Goal: Task Accomplishment & Management: Complete application form

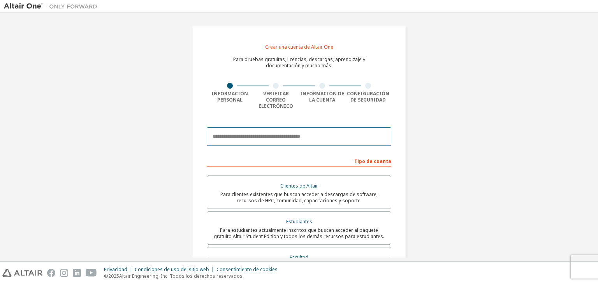
click at [300, 130] on input "email" at bounding box center [299, 136] width 185 height 19
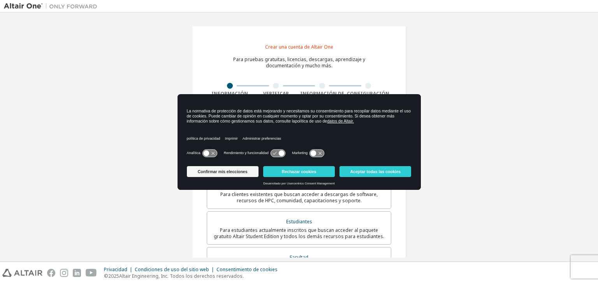
click at [216, 58] on div "Crear una cuenta de Altair One Para pruebas gratuitas, licencias, descargas, ap…" at bounding box center [299, 230] width 214 height 408
click at [377, 170] on font "Aceptar todas las cookies" at bounding box center [375, 171] width 51 height 5
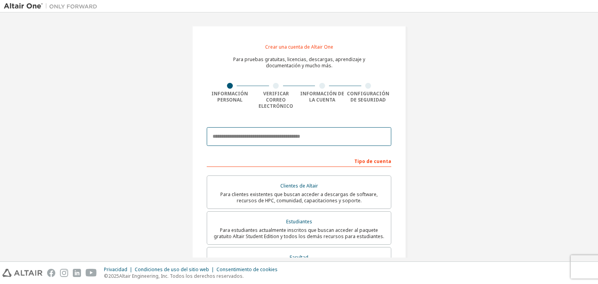
click at [237, 127] on input "email" at bounding box center [299, 136] width 185 height 19
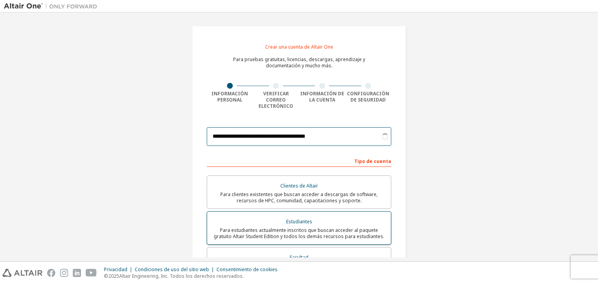
type input "**********"
click at [266, 227] on font "Para estudiantes actualmente inscritos que buscan acceder al paquete gratuito A…" at bounding box center [299, 233] width 171 height 13
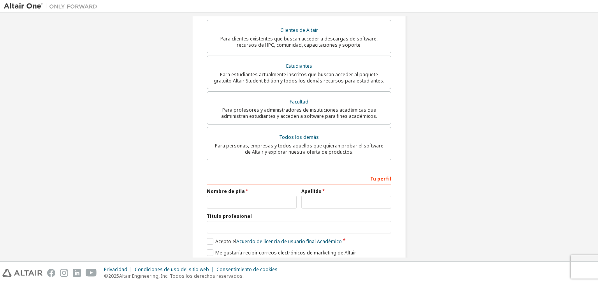
scroll to position [180, 0]
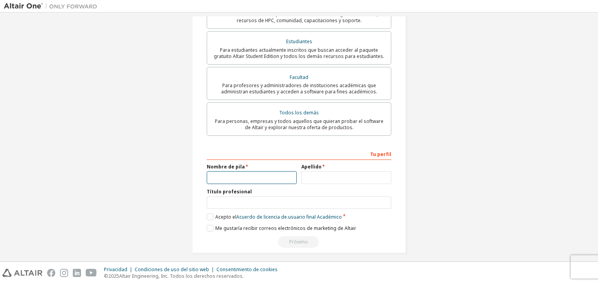
click at [238, 173] on input "text" at bounding box center [252, 177] width 90 height 13
type input "*******"
type input "*********"
click at [213, 214] on label "Acepto el Acuerdo de licencia de usuario final Académico" at bounding box center [274, 217] width 135 height 7
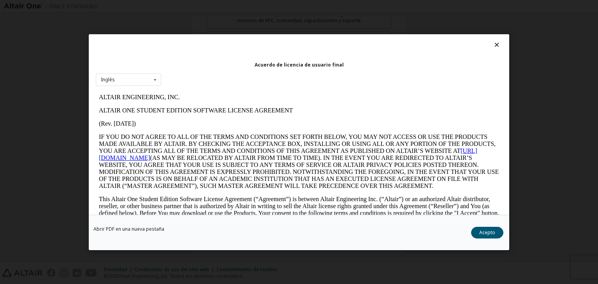
scroll to position [0, 0]
click at [474, 234] on button "Acepto" at bounding box center [487, 233] width 32 height 12
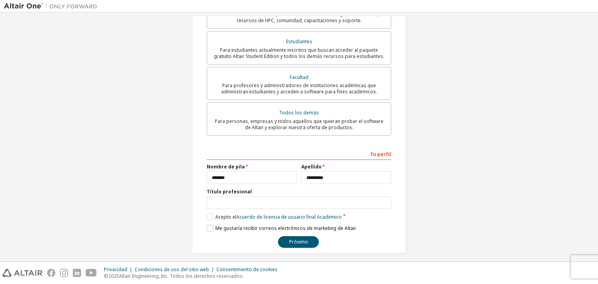
click at [209, 225] on label "Me gustaría recibir correos electrónicos de marketing de Altair" at bounding box center [281, 228] width 149 height 7
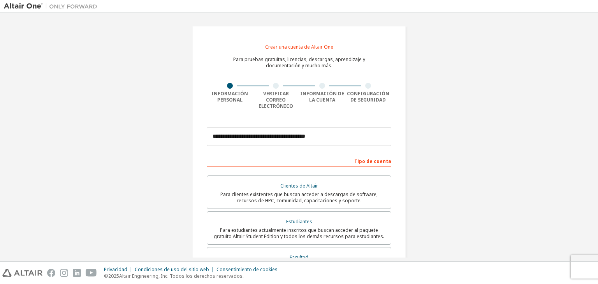
click at [288, 220] on div "Estudiantes" at bounding box center [299, 221] width 174 height 11
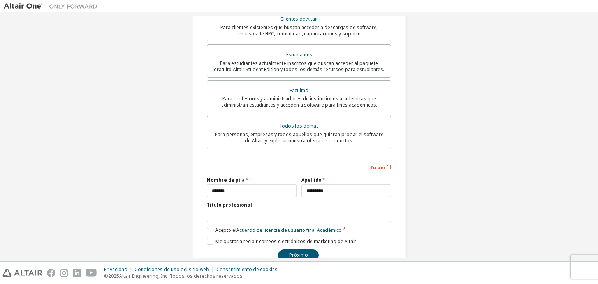
scroll to position [180, 0]
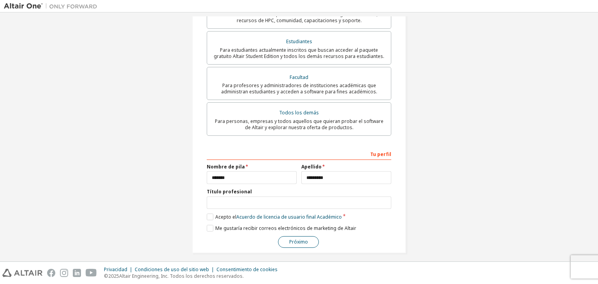
click at [313, 236] on button "Próximo" at bounding box center [298, 242] width 41 height 12
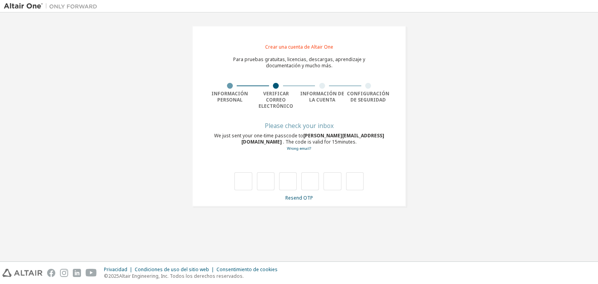
scroll to position [0, 0]
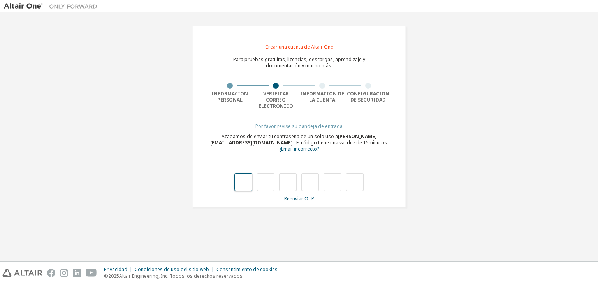
type input "*"
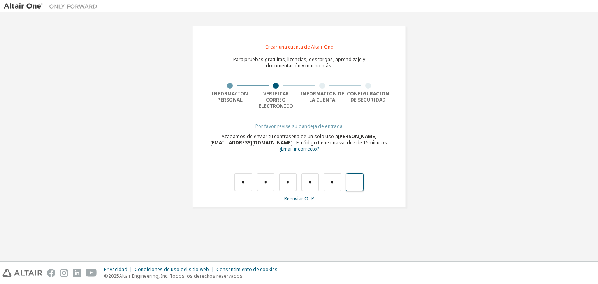
type input "*"
